Goal: Navigation & Orientation: Understand site structure

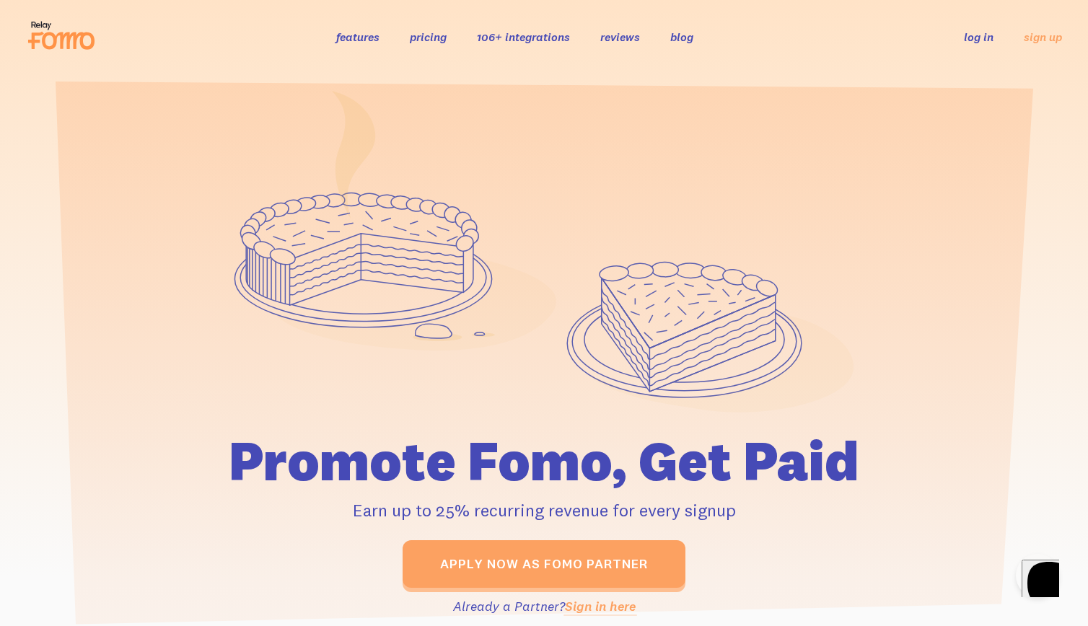
click at [58, 42] on icon at bounding box center [61, 35] width 71 height 36
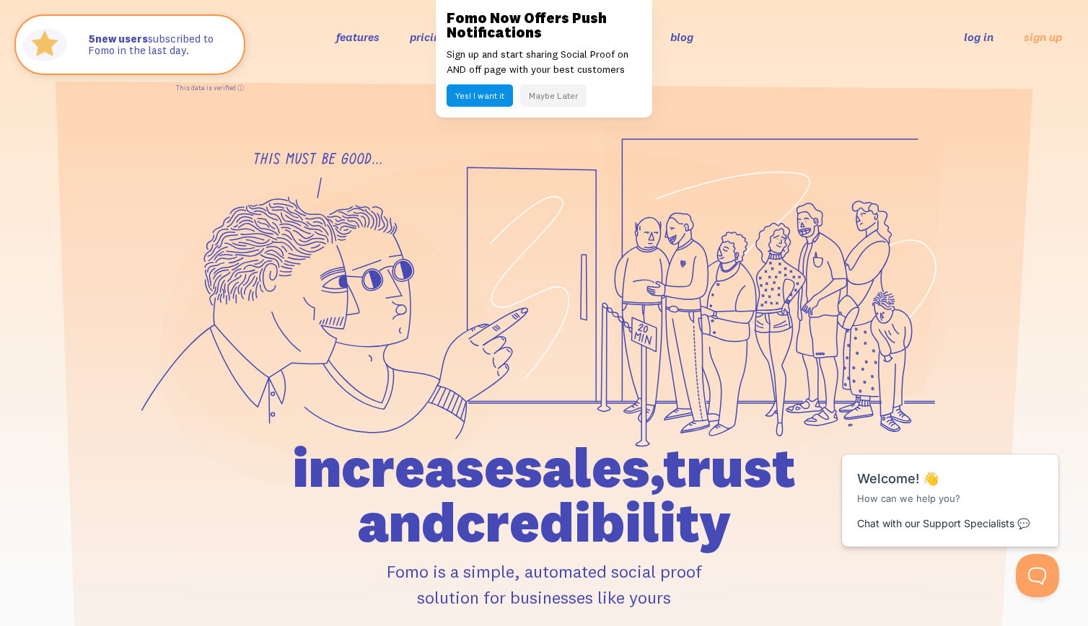
click at [551, 96] on button "Maybe Later" at bounding box center [553, 95] width 66 height 22
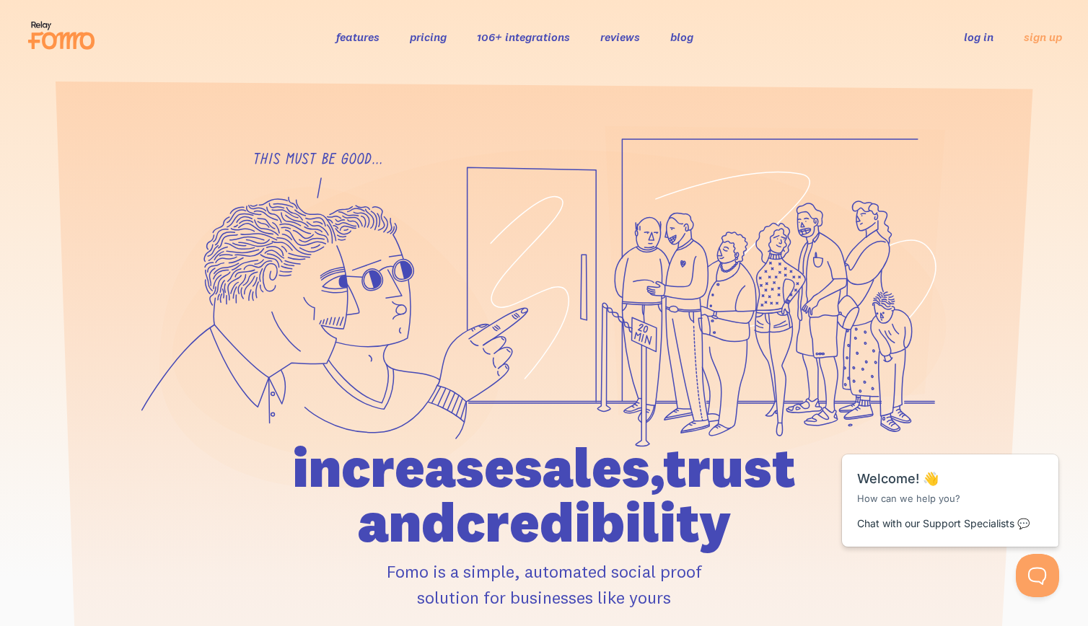
click at [359, 33] on link "features" at bounding box center [357, 37] width 43 height 14
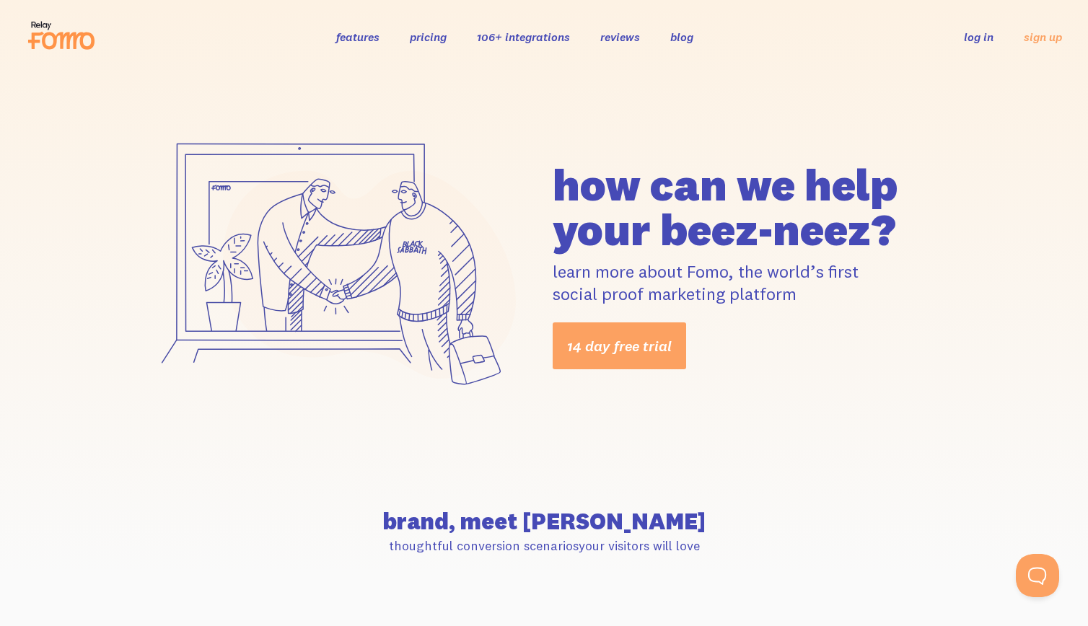
click at [59, 35] on icon at bounding box center [61, 35] width 71 height 36
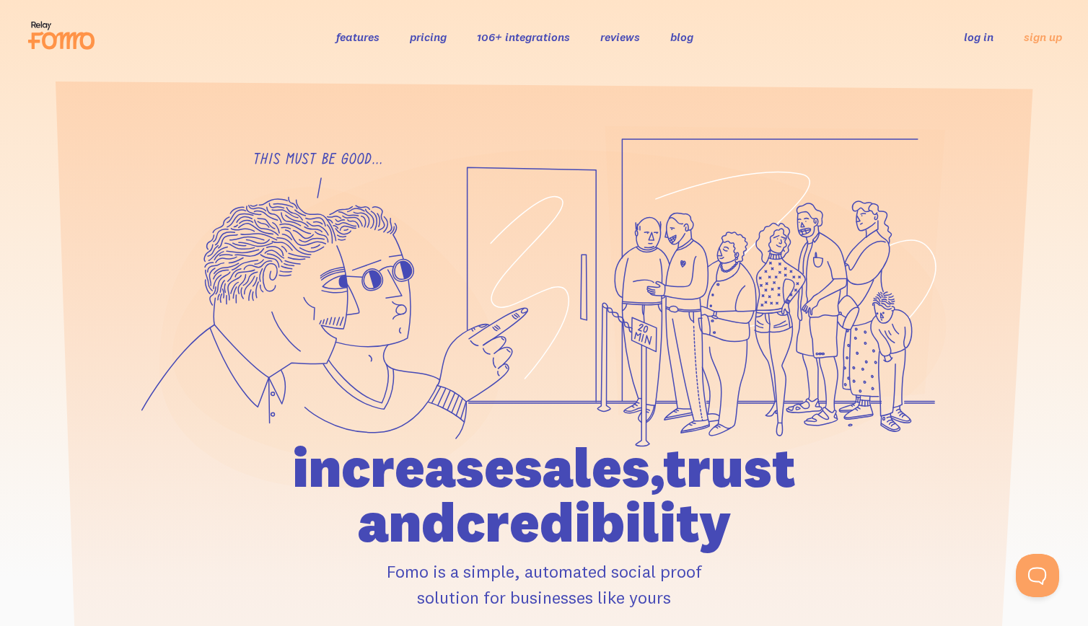
click at [371, 43] on link "features" at bounding box center [357, 37] width 43 height 14
